Goal: Transaction & Acquisition: Purchase product/service

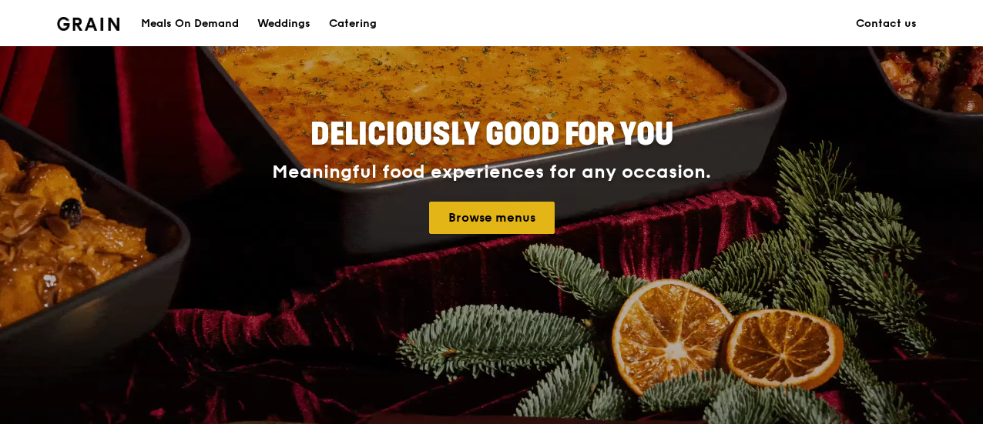
click at [513, 214] on link "Browse menus" at bounding box center [492, 218] width 126 height 32
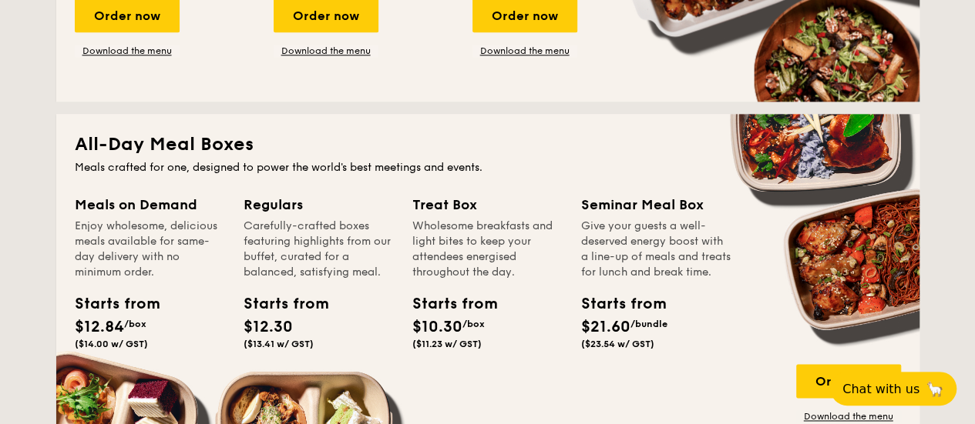
scroll to position [1079, 0]
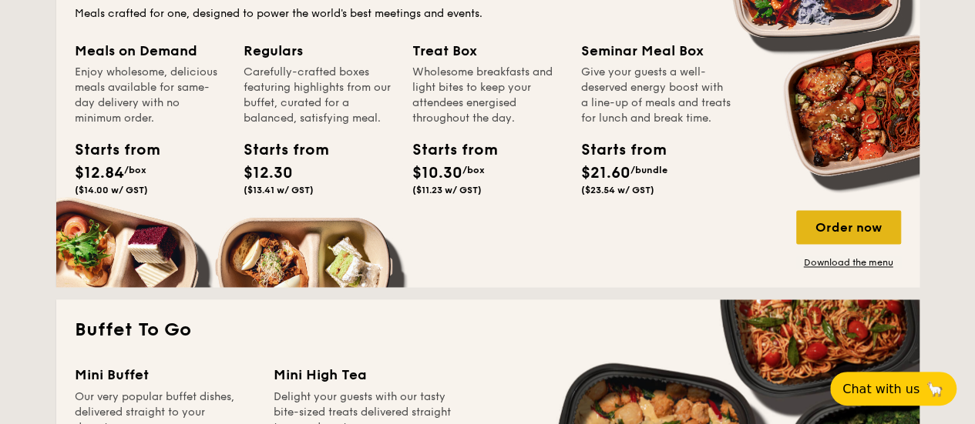
click at [888, 226] on div "Order now" at bounding box center [848, 227] width 105 height 34
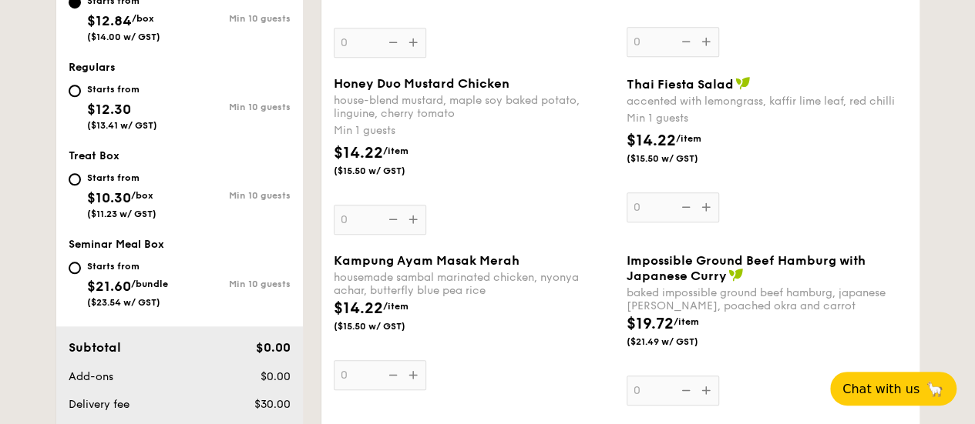
scroll to position [616, 0]
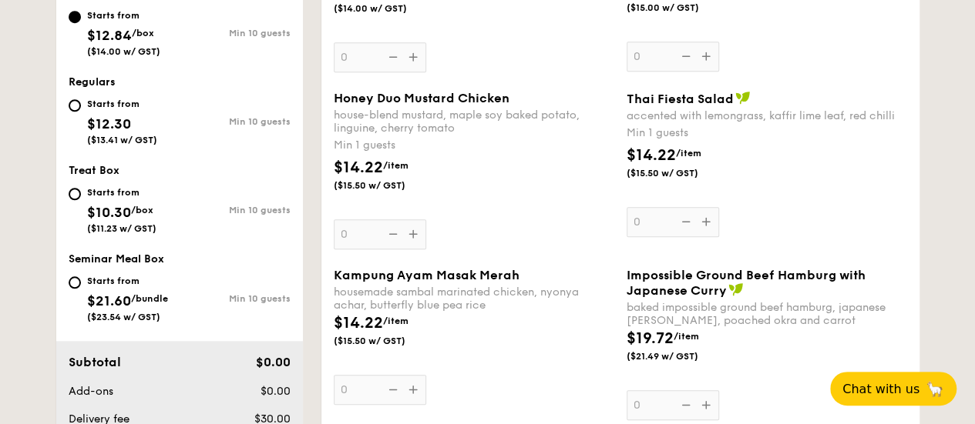
click at [676, 88] on div "Basil Thunder Tea Rice basil scented multigrain rice, braised celery mushroom c…" at bounding box center [620, 2] width 586 height 178
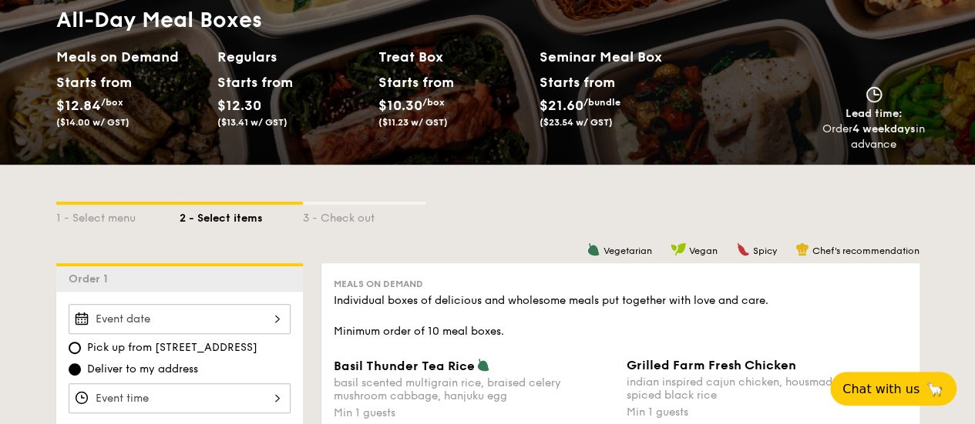
scroll to position [0, 0]
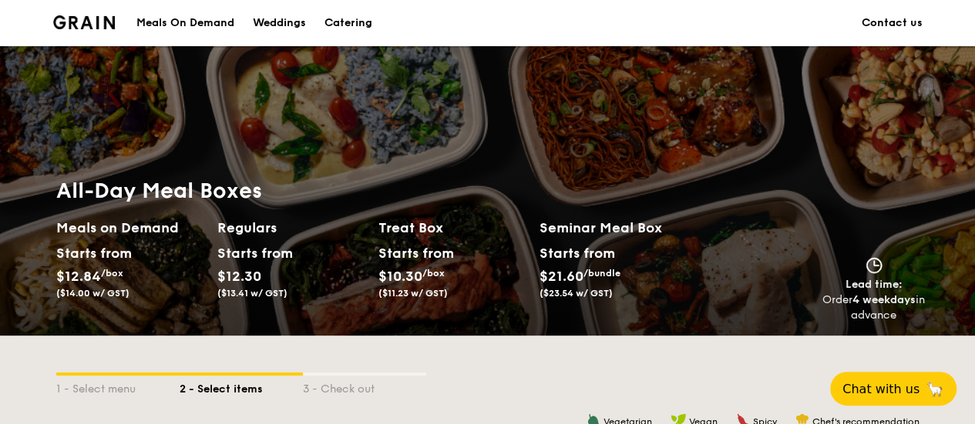
click at [128, 8] on link "Meals On Demand" at bounding box center [185, 23] width 116 height 46
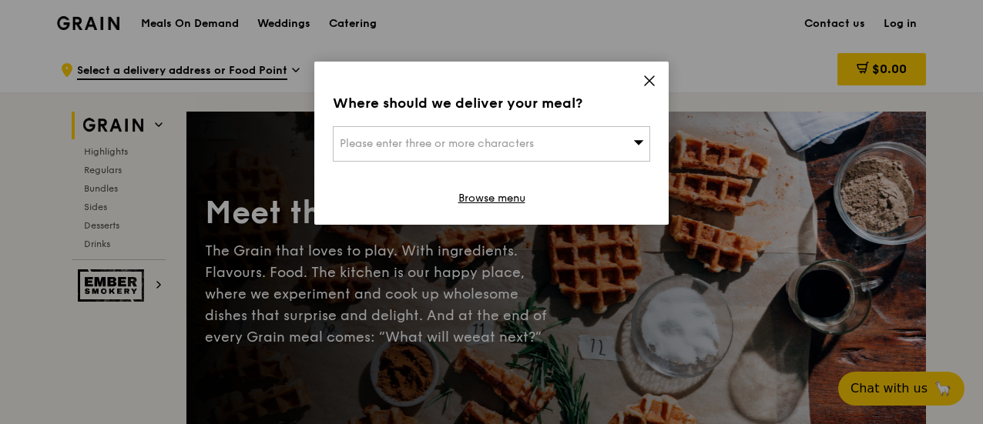
click at [656, 68] on div "Where should we deliver your meal? Please enter three or more characters Browse…" at bounding box center [491, 143] width 354 height 163
click at [653, 73] on div "Where should we deliver your meal? Please enter three or more characters Browse…" at bounding box center [491, 143] width 354 height 163
click at [653, 78] on icon at bounding box center [650, 81] width 14 height 14
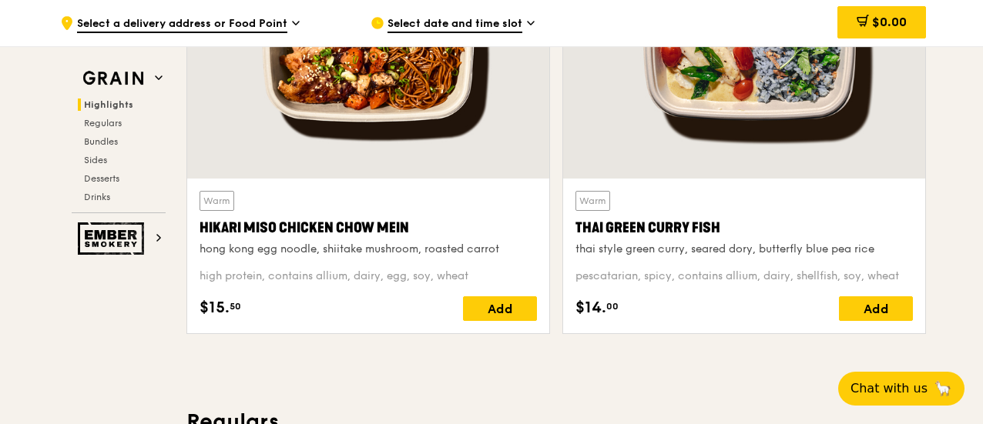
scroll to position [693, 0]
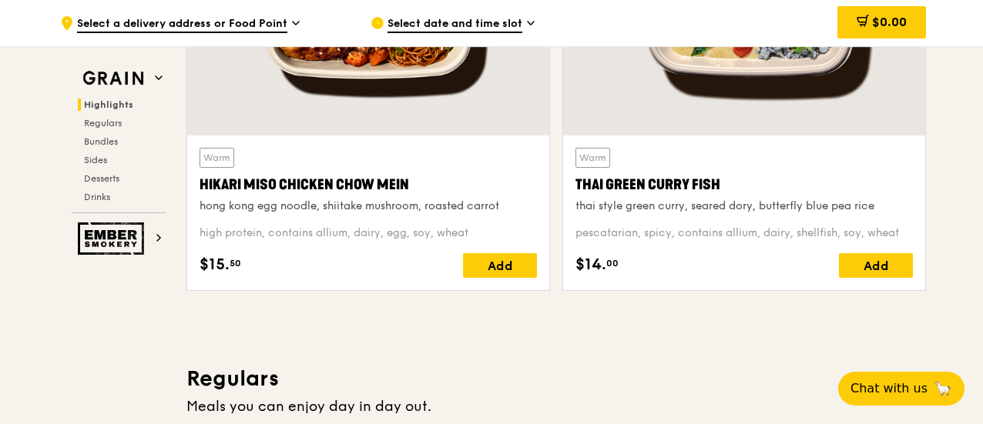
click at [686, 183] on div "Thai Green Curry Fish" at bounding box center [743, 185] width 337 height 22
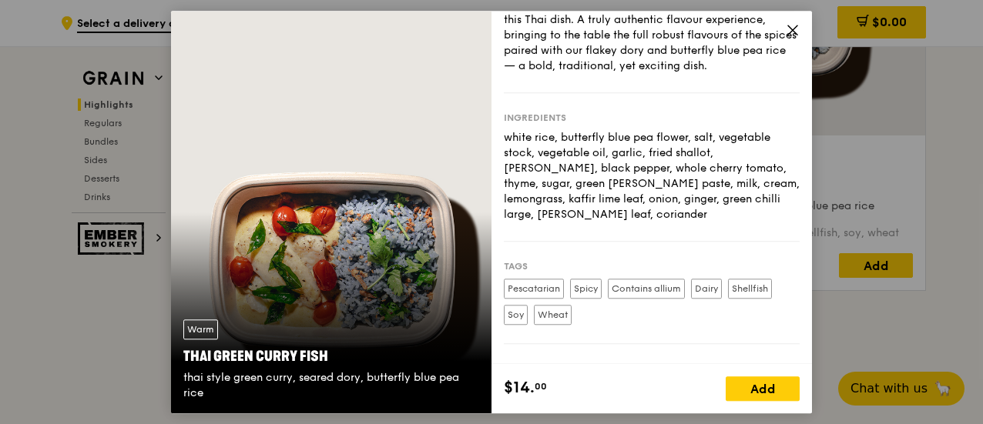
scroll to position [171, 0]
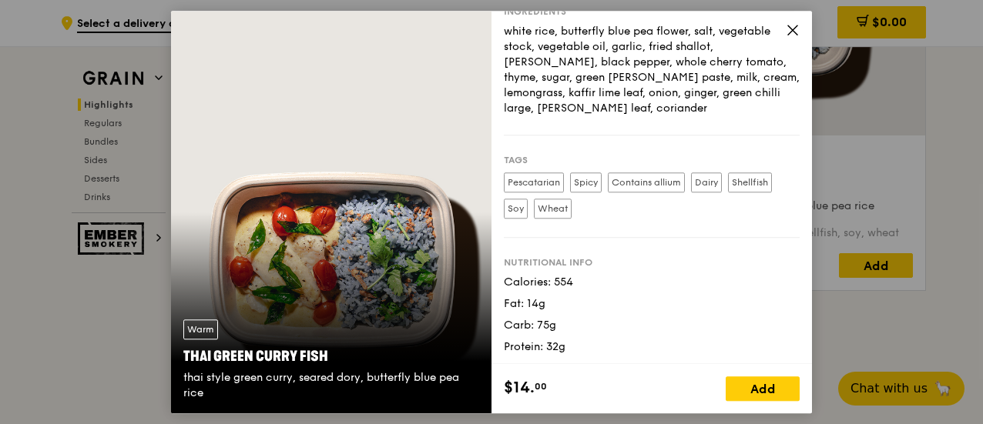
click at [789, 31] on icon at bounding box center [793, 30] width 14 height 14
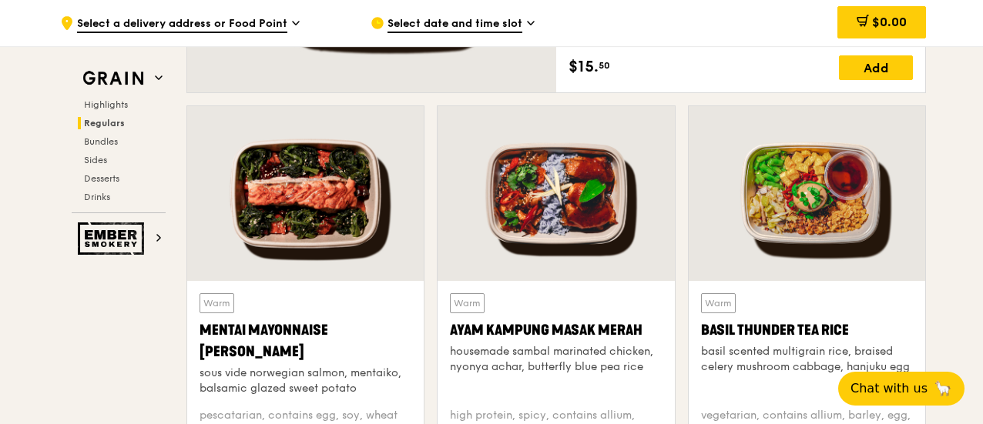
scroll to position [1310, 0]
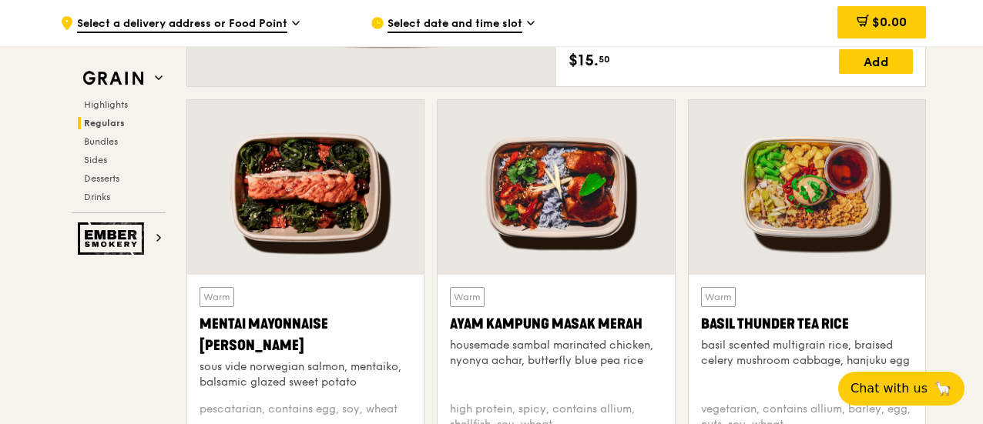
click at [293, 239] on div at bounding box center [305, 187] width 237 height 175
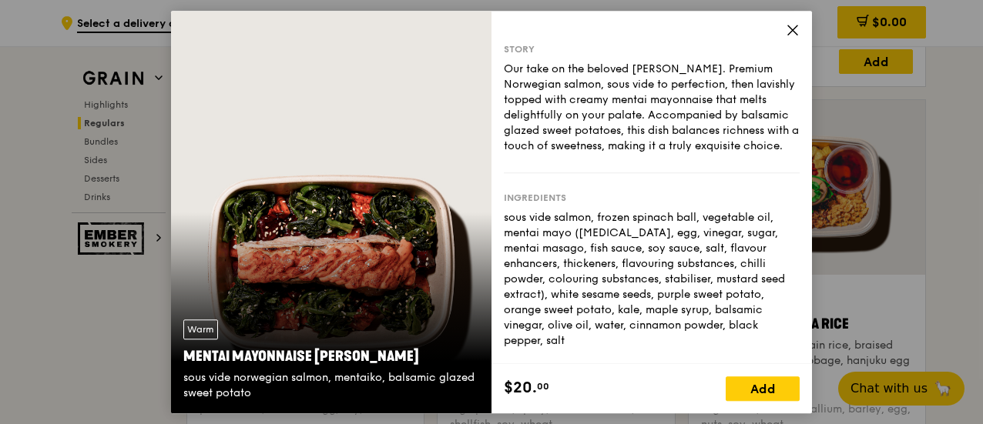
click at [796, 25] on icon at bounding box center [793, 30] width 14 height 14
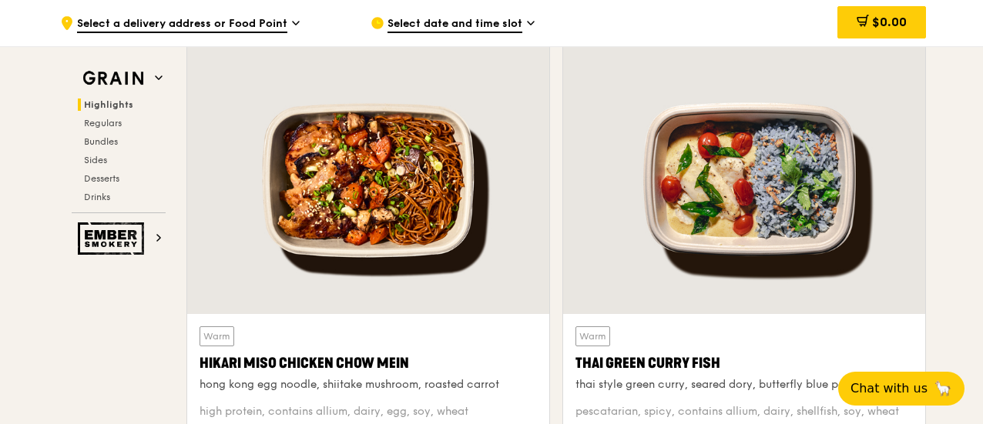
scroll to position [539, 0]
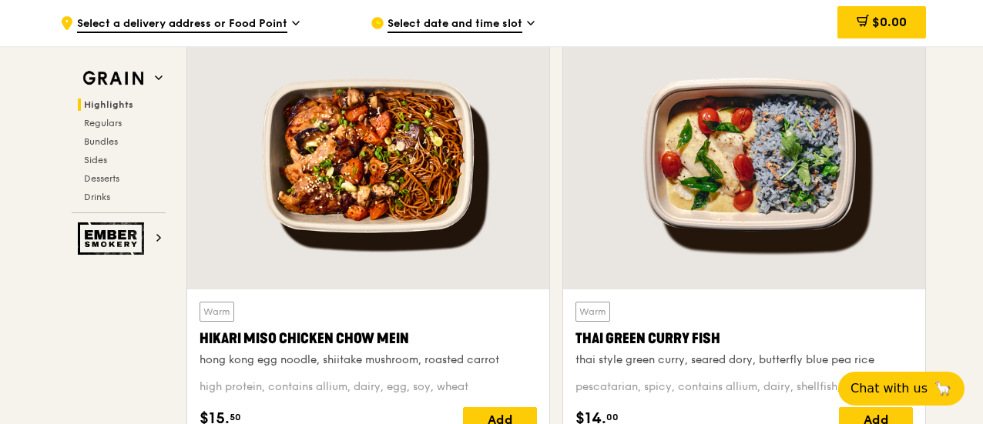
copy div "Thai Green Curry Fish"
drag, startPoint x: 723, startPoint y: 341, endPoint x: 575, endPoint y: 327, distance: 148.6
click at [575, 327] on div "Warm Thai Green Curry Fish thai style green curry, seared dory, butterfly blue …" at bounding box center [743, 334] width 337 height 65
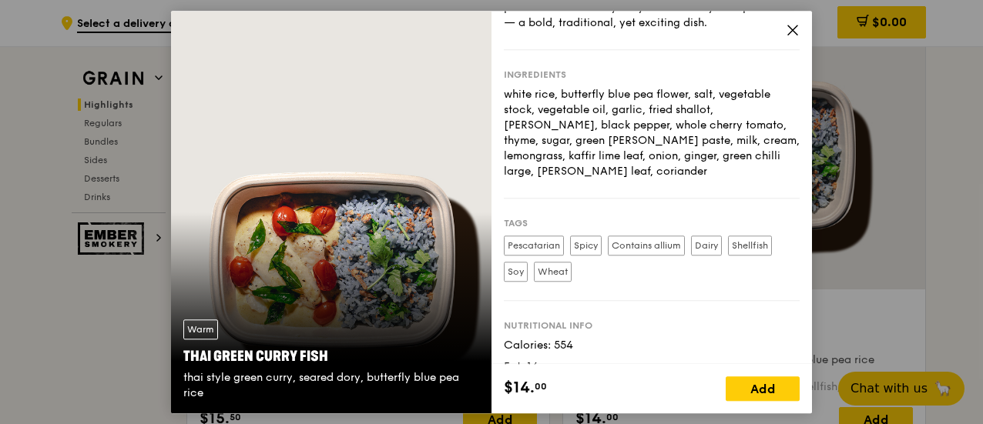
scroll to position [171, 0]
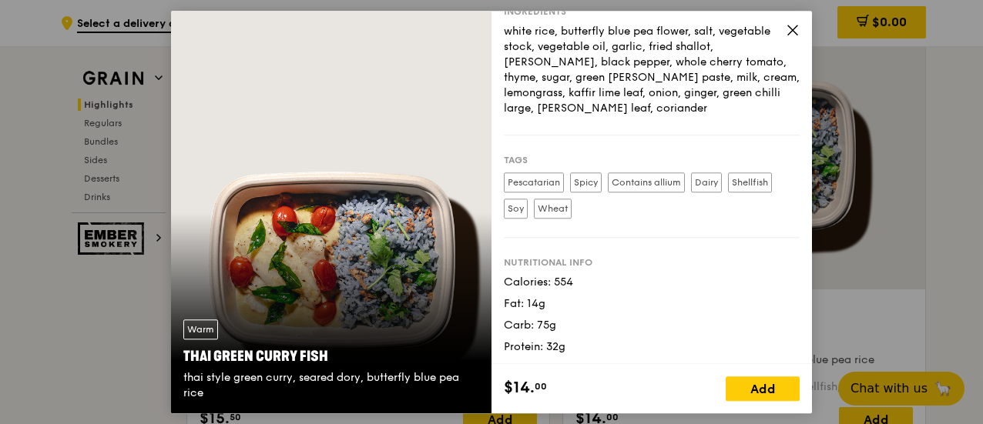
click at [795, 30] on icon at bounding box center [793, 30] width 14 height 14
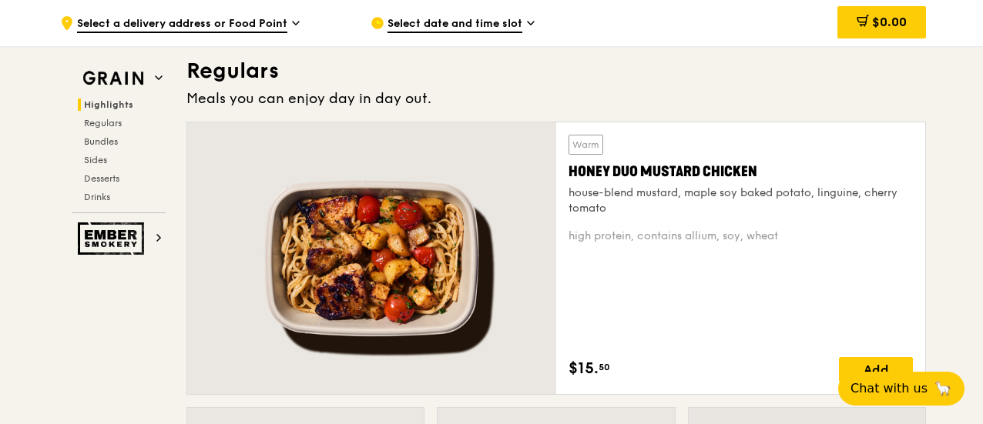
scroll to position [693, 0]
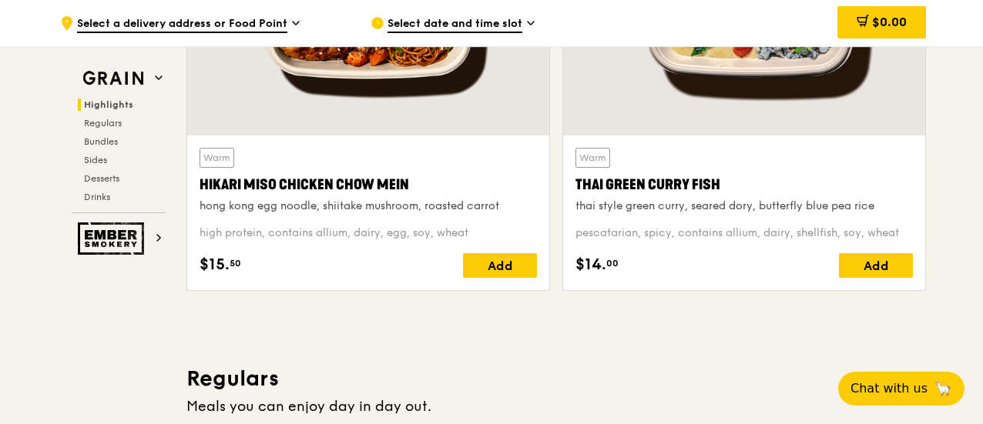
copy div "Thai Green Curry Fish"
drag, startPoint x: 732, startPoint y: 180, endPoint x: 575, endPoint y: 187, distance: 156.5
click at [575, 187] on div "Thai Green Curry Fish" at bounding box center [743, 185] width 337 height 22
